Goal: Navigation & Orientation: Go to known website

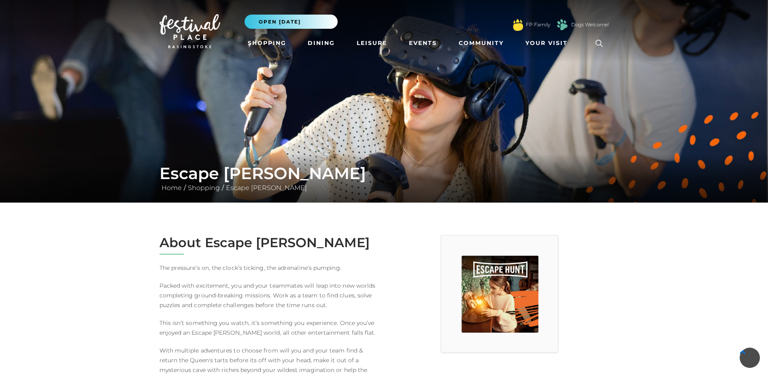
scroll to position [283, 0]
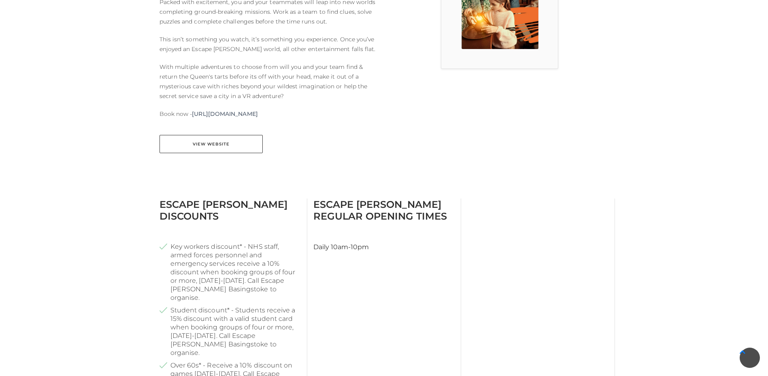
click at [248, 203] on h3 "Escape Hunt Discounts" at bounding box center [230, 209] width 141 height 23
click at [313, 114] on p "Book now - https://escapehunt.com/uk/basingstoke/" at bounding box center [269, 114] width 219 height 10
click at [196, 112] on link "https://escapehunt.com/uk/basingstoke/" at bounding box center [225, 114] width 66 height 10
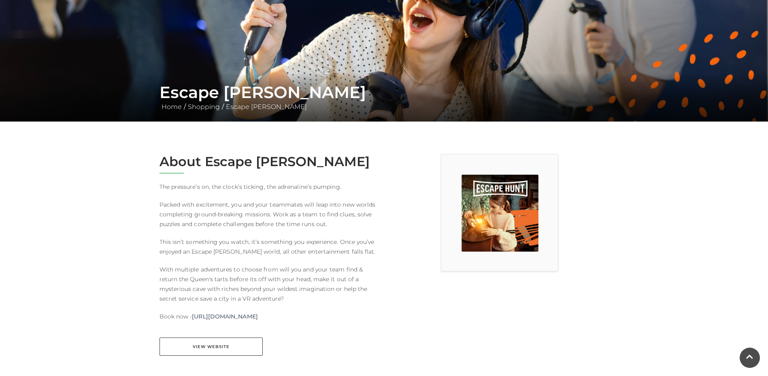
scroll to position [0, 0]
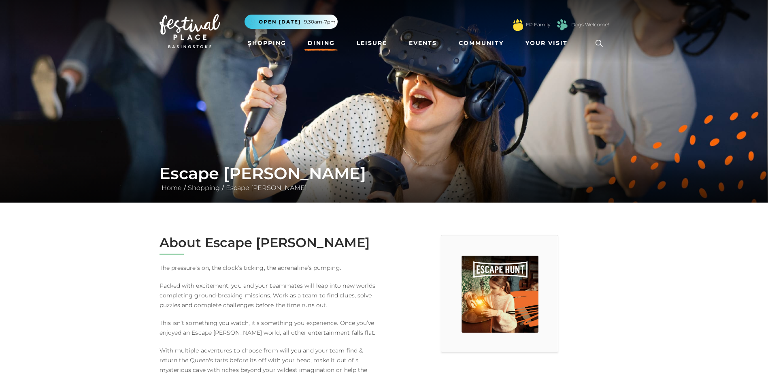
click at [314, 40] on link "Dining" at bounding box center [321, 43] width 34 height 15
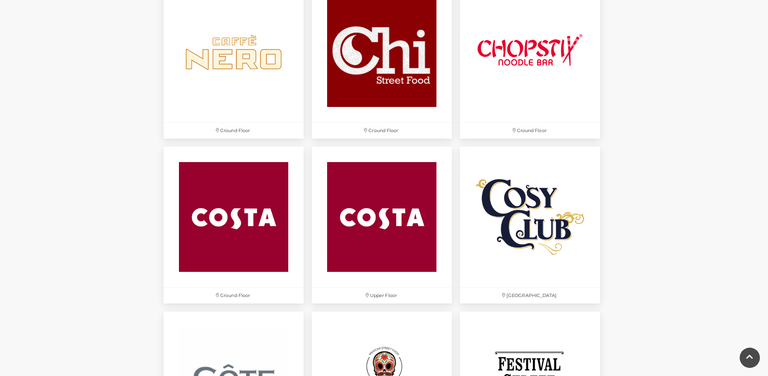
scroll to position [1053, 0]
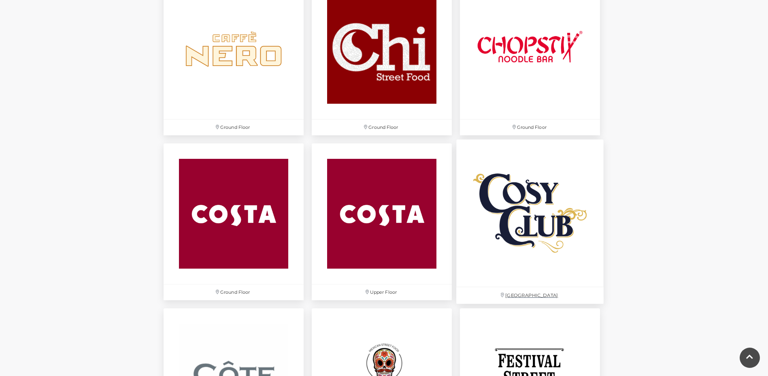
click at [498, 232] on img at bounding box center [529, 213] width 147 height 147
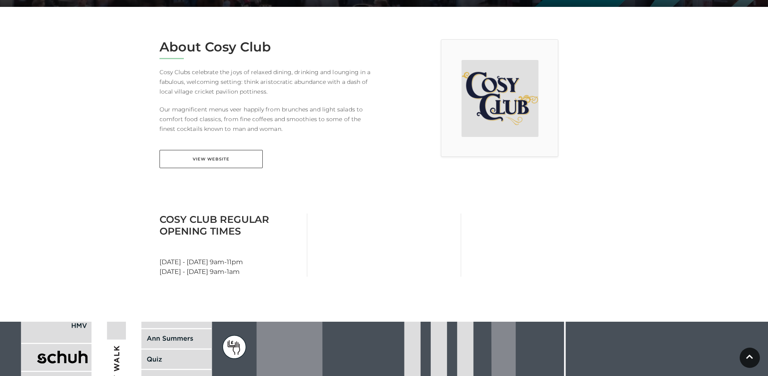
scroll to position [202, 0]
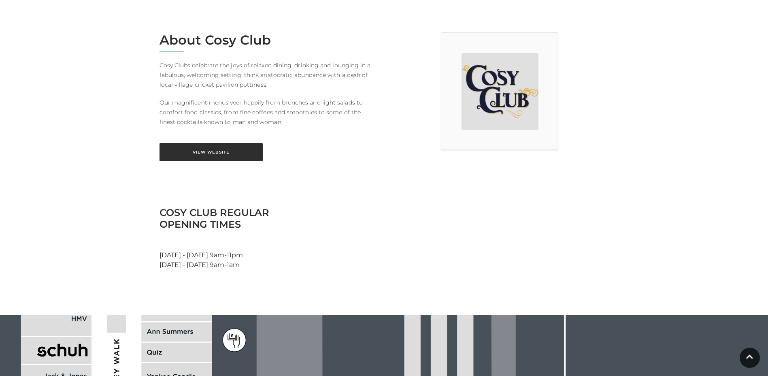
click at [204, 157] on link "View Website" at bounding box center [211, 152] width 103 height 18
